Goal: Information Seeking & Learning: Learn about a topic

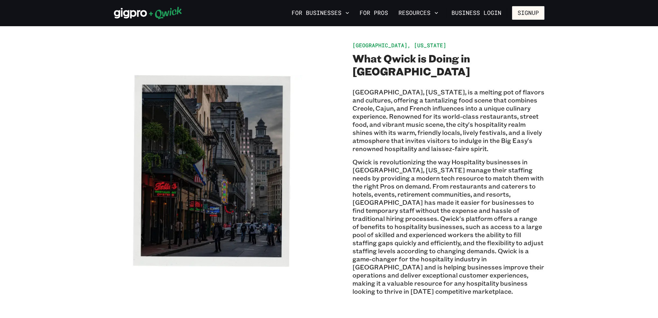
scroll to position [194, 0]
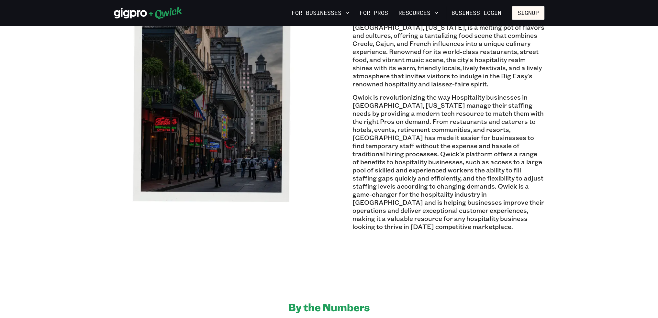
click at [434, 176] on p "Qwick is revolutionizing the way Hospitality businesses in [GEOGRAPHIC_DATA], […" at bounding box center [449, 162] width 192 height 138
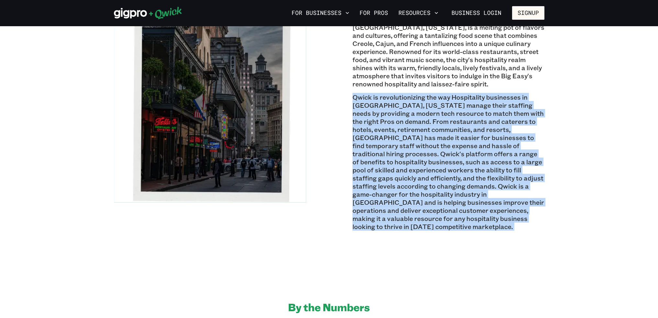
click at [434, 176] on p "Qwick is revolutionizing the way Hospitality businesses in [GEOGRAPHIC_DATA], […" at bounding box center [449, 162] width 192 height 138
click at [432, 177] on p "Qwick is revolutionizing the way Hospitality businesses in [GEOGRAPHIC_DATA], […" at bounding box center [449, 162] width 192 height 138
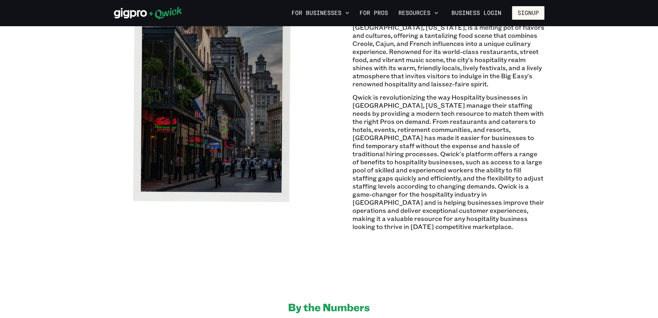
click at [432, 177] on p "Qwick is revolutionizing the way Hospitality businesses in [GEOGRAPHIC_DATA], […" at bounding box center [449, 162] width 192 height 138
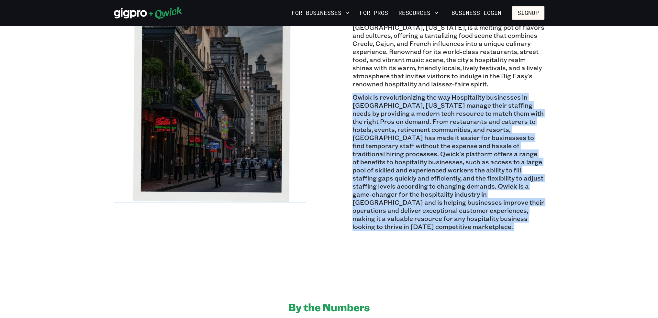
click at [432, 177] on p "Qwick is revolutionizing the way Hospitality businesses in [GEOGRAPHIC_DATA], […" at bounding box center [449, 162] width 192 height 138
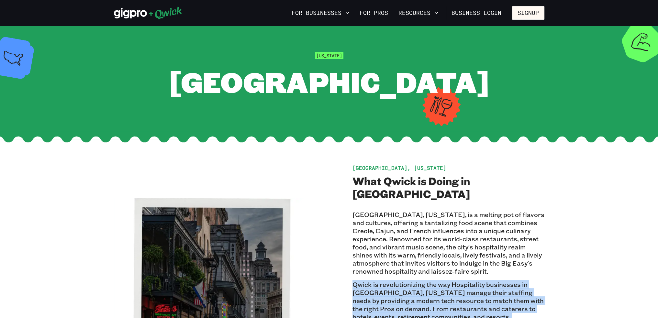
scroll to position [0, 0]
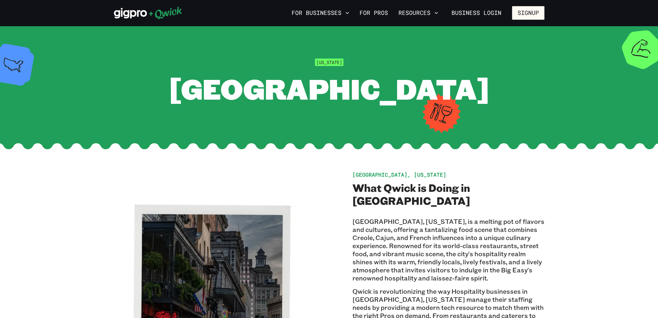
click at [388, 177] on span "[GEOGRAPHIC_DATA], [US_STATE]" at bounding box center [400, 174] width 94 height 7
click at [388, 187] on h2 "What Qwick is Doing in [GEOGRAPHIC_DATA]" at bounding box center [449, 194] width 192 height 26
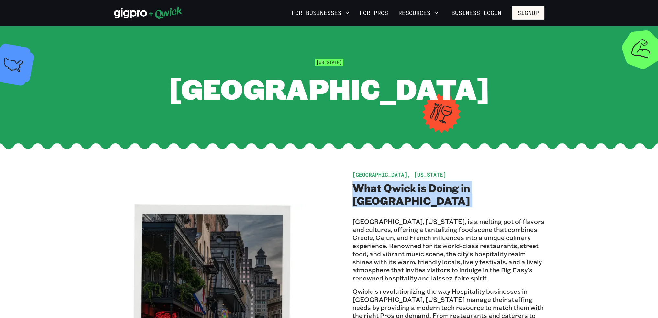
click at [388, 187] on h2 "What Qwick is Doing in [GEOGRAPHIC_DATA]" at bounding box center [449, 194] width 192 height 26
